Goal: Task Accomplishment & Management: Use online tool/utility

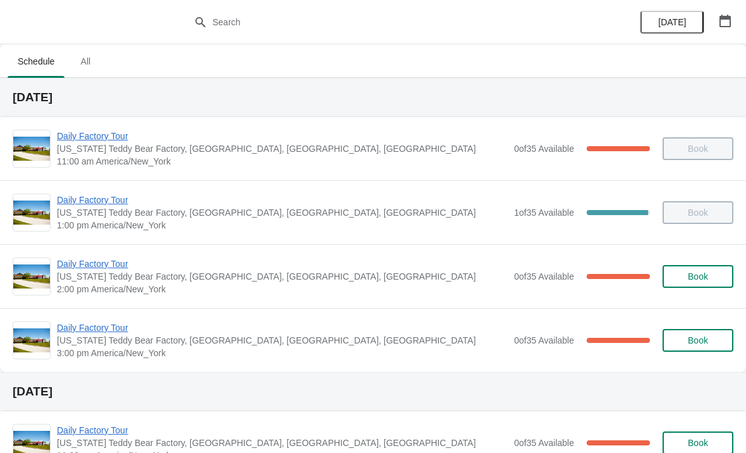
click at [101, 259] on span "Daily Factory Tour" at bounding box center [282, 263] width 451 height 13
click at [118, 263] on span "Daily Factory Tour" at bounding box center [282, 263] width 451 height 13
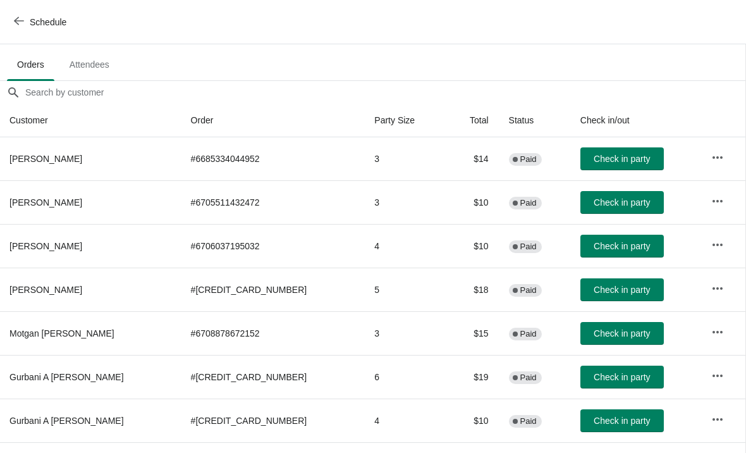
scroll to position [74, 1]
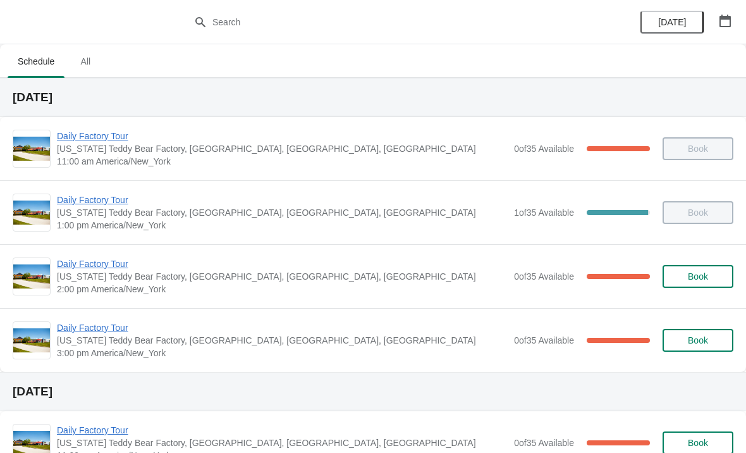
click at [117, 263] on span "Daily Factory Tour" at bounding box center [282, 263] width 451 height 13
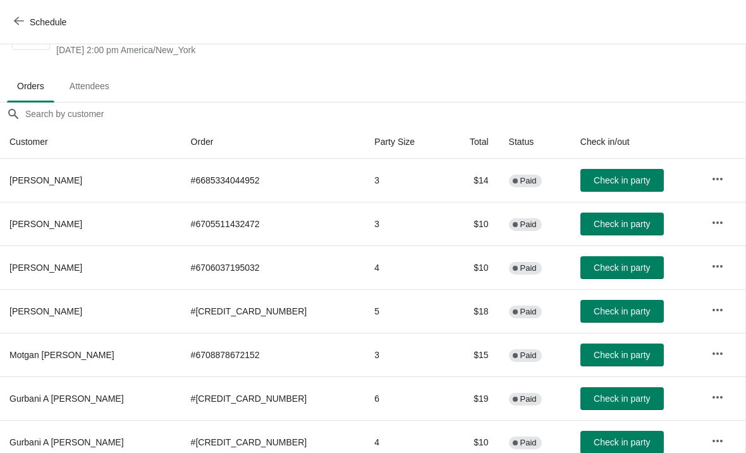
scroll to position [52, 1]
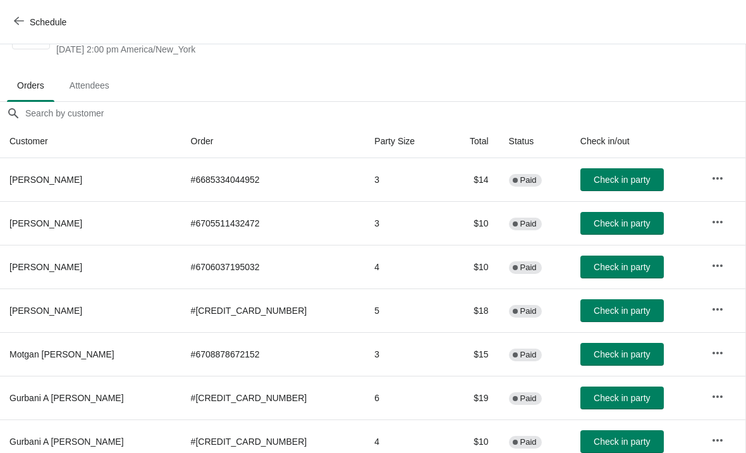
click at [605, 178] on span "Check in party" at bounding box center [622, 179] width 56 height 10
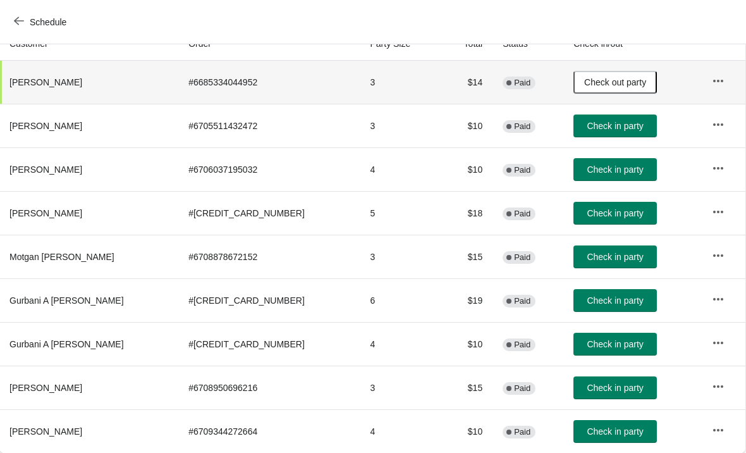
scroll to position [149, 1]
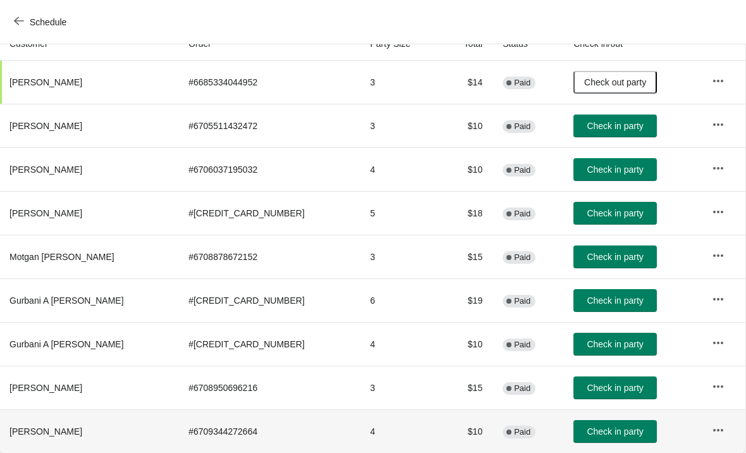
click at [573, 437] on button "Check in party" at bounding box center [614, 431] width 83 height 23
click at [585, 429] on span "Check out party" at bounding box center [615, 431] width 62 height 10
click at [587, 427] on span "Check in party" at bounding box center [615, 431] width 56 height 10
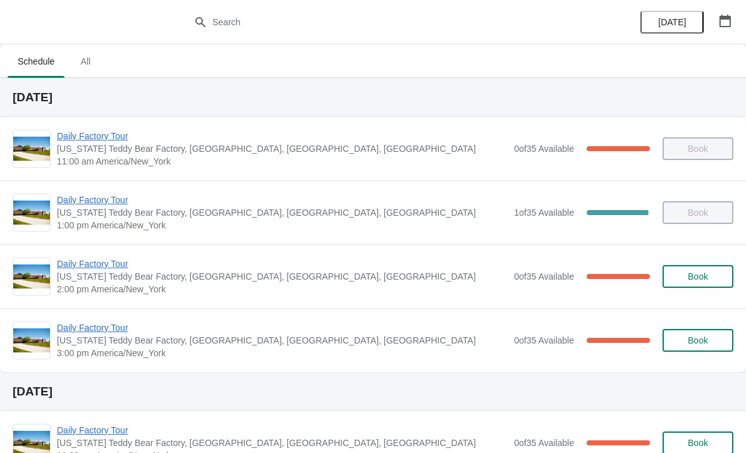
click at [114, 269] on span "Daily Factory Tour" at bounding box center [282, 263] width 451 height 13
click at [101, 267] on span "Daily Factory Tour" at bounding box center [282, 263] width 451 height 13
